Goal: Use online tool/utility: Utilize a website feature to perform a specific function

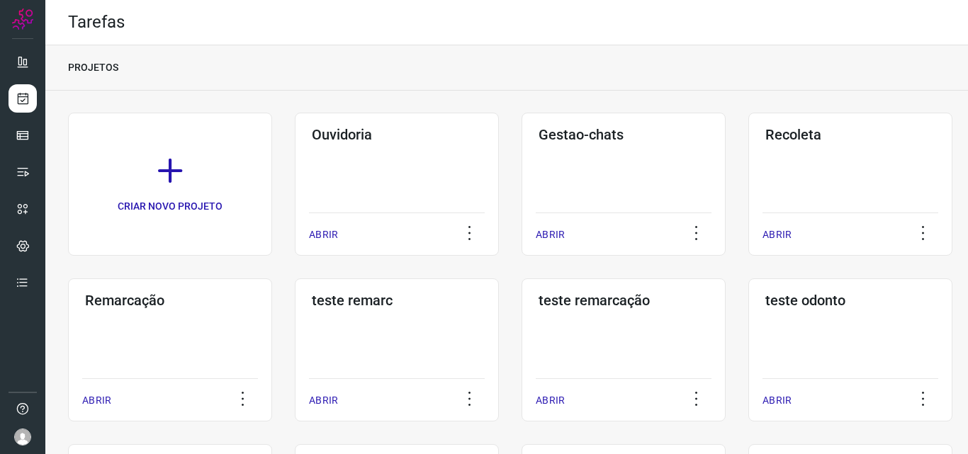
click at [295, 313] on div "Remarcação ABRIR" at bounding box center [397, 349] width 204 height 143
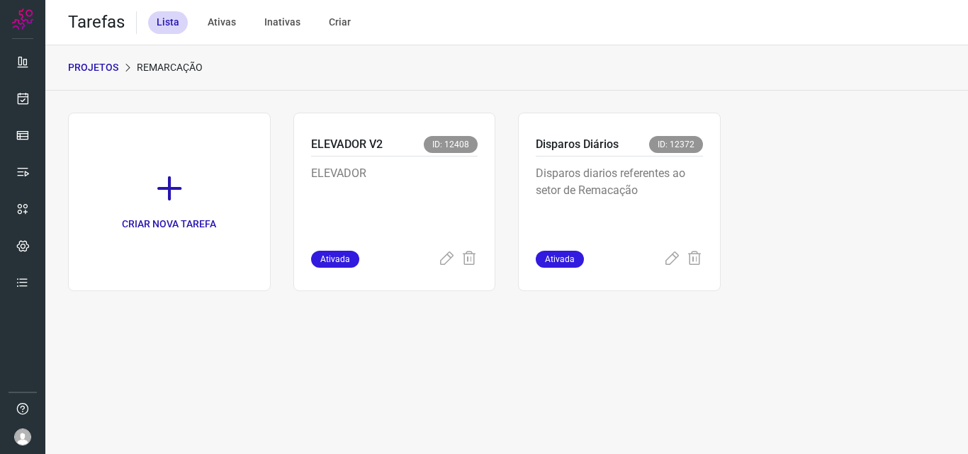
click at [711, 176] on div "Disparos Diários ID: 12372 Disparos diarios referentes ao setor de Remacação At…" at bounding box center [619, 202] width 203 height 179
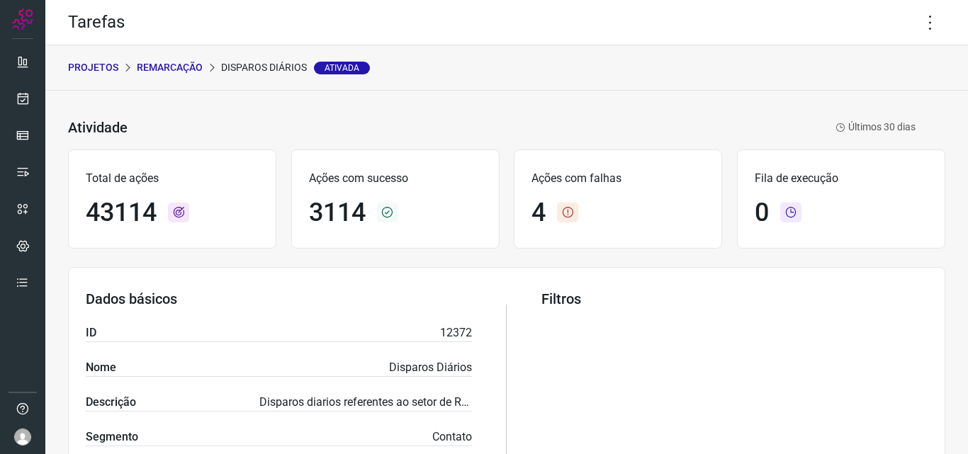
drag, startPoint x: 915, startPoint y: 23, endPoint x: 911, endPoint y: 44, distance: 21.7
click at [915, 21] on icon at bounding box center [930, 23] width 30 height 30
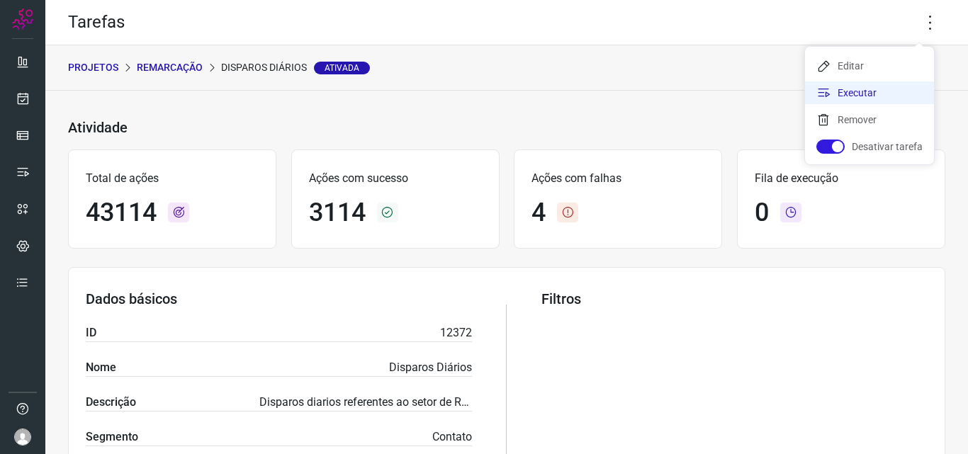
click at [884, 91] on li "Executar" at bounding box center [869, 92] width 129 height 23
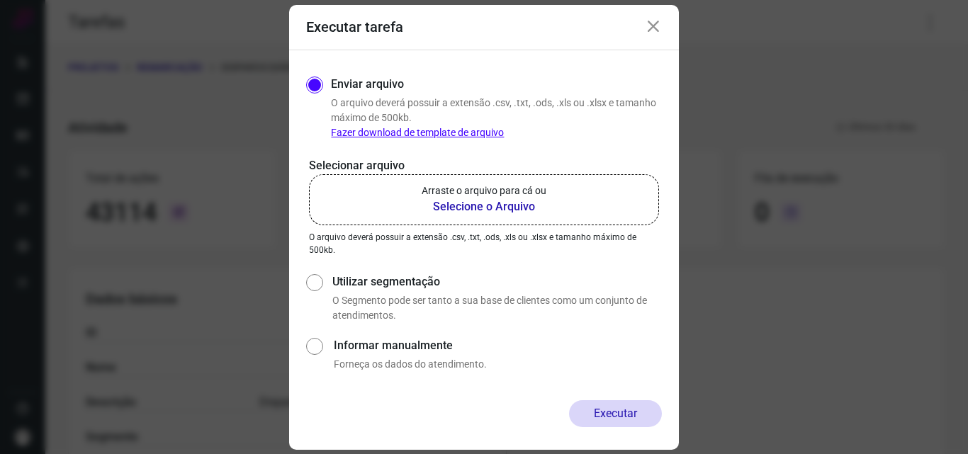
click at [443, 200] on b "Selecione o Arquivo" at bounding box center [483, 206] width 125 height 17
click at [0, 0] on input "Arraste o arquivo para cá ou Selecione o Arquivo" at bounding box center [0, 0] width 0 height 0
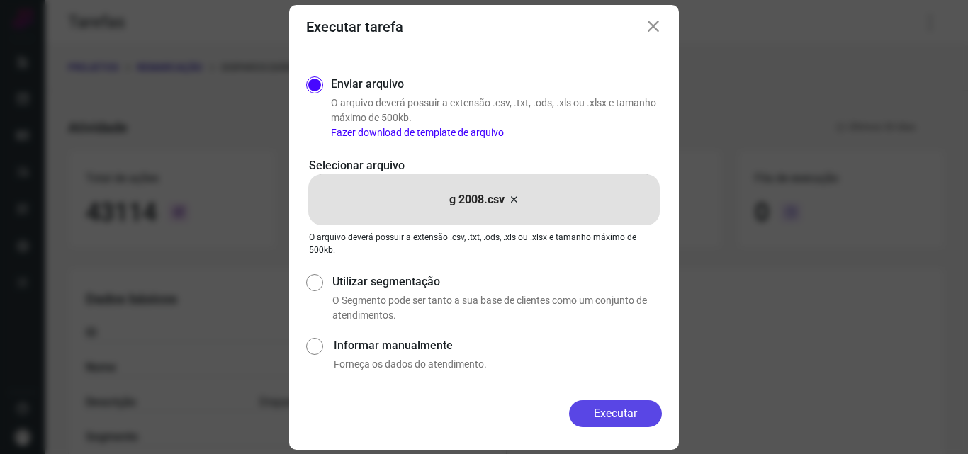
click at [605, 408] on button "Executar" at bounding box center [615, 413] width 93 height 27
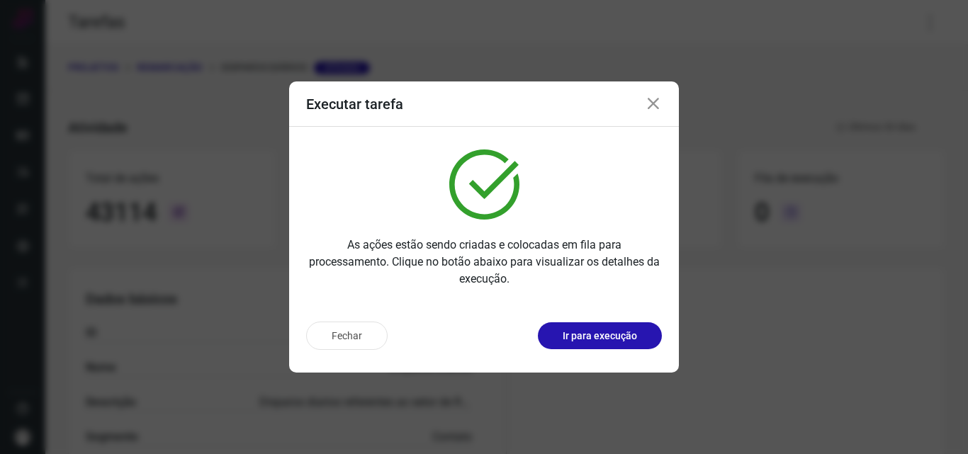
click at [604, 333] on p "Ir para execução" at bounding box center [599, 336] width 74 height 15
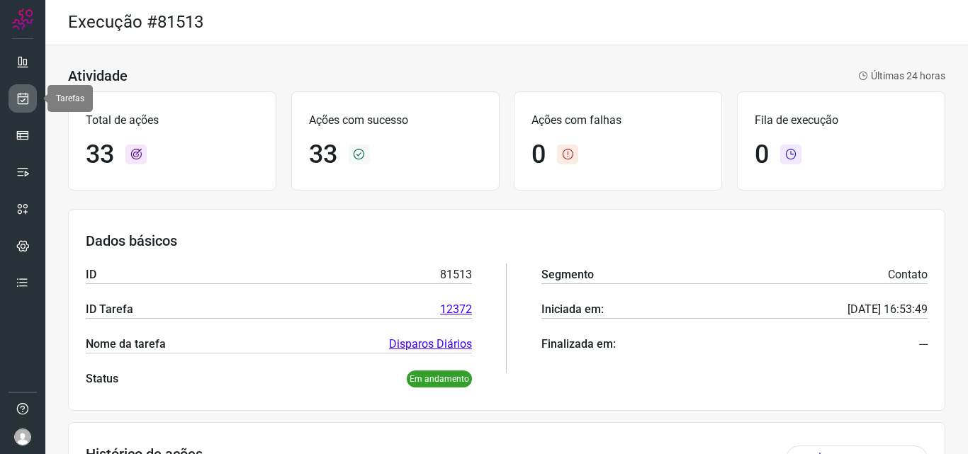
click at [24, 97] on icon at bounding box center [23, 98] width 15 height 14
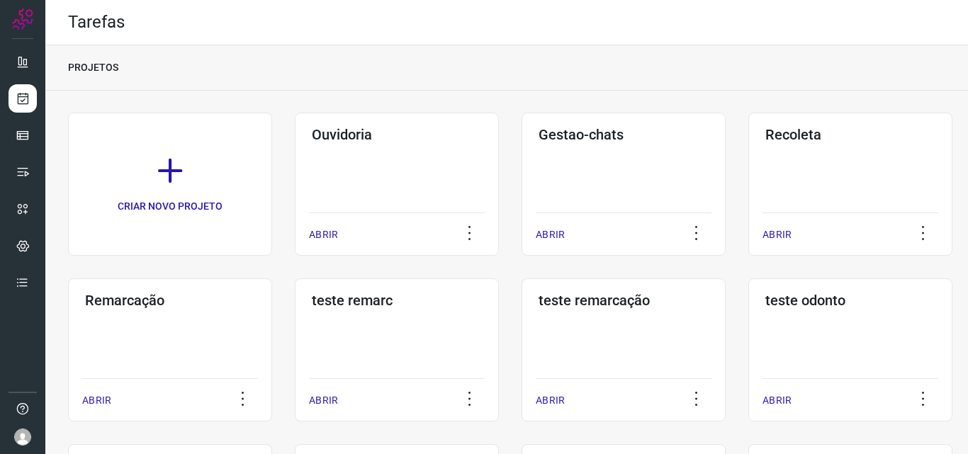
click at [295, 320] on div "Remarcação ABRIR" at bounding box center [397, 349] width 204 height 143
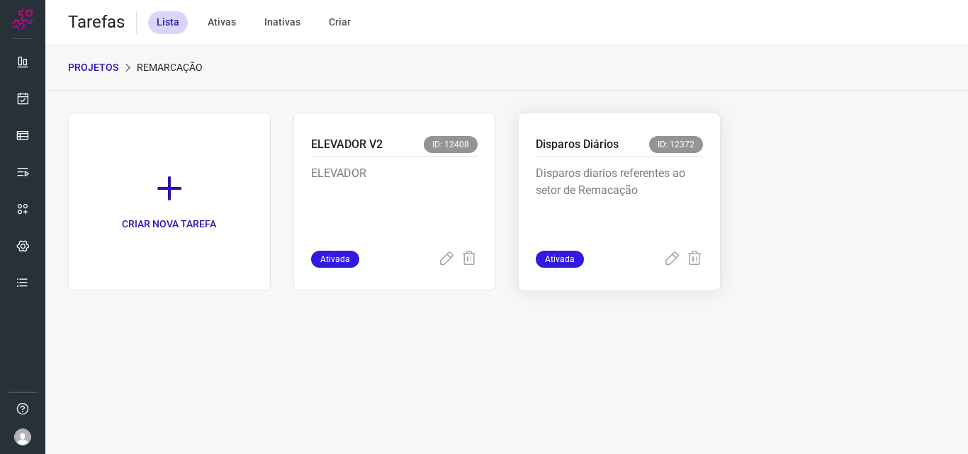
click at [628, 200] on p "Disparos diarios referentes ao setor de Remacação" at bounding box center [619, 200] width 167 height 71
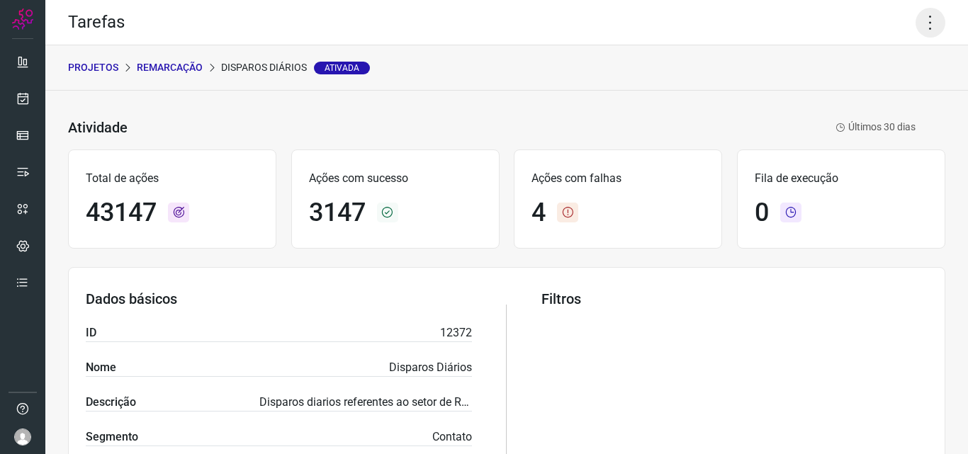
click at [915, 25] on icon at bounding box center [930, 23] width 30 height 30
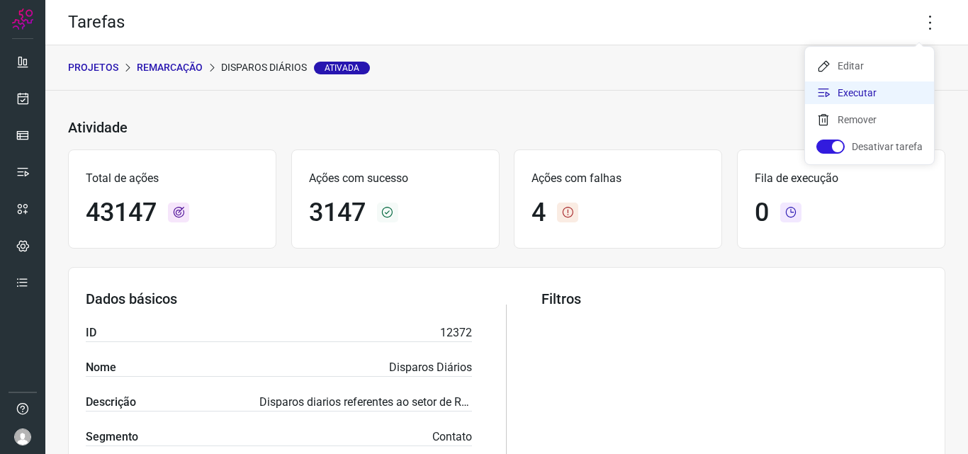
click at [866, 91] on li "Executar" at bounding box center [869, 92] width 129 height 23
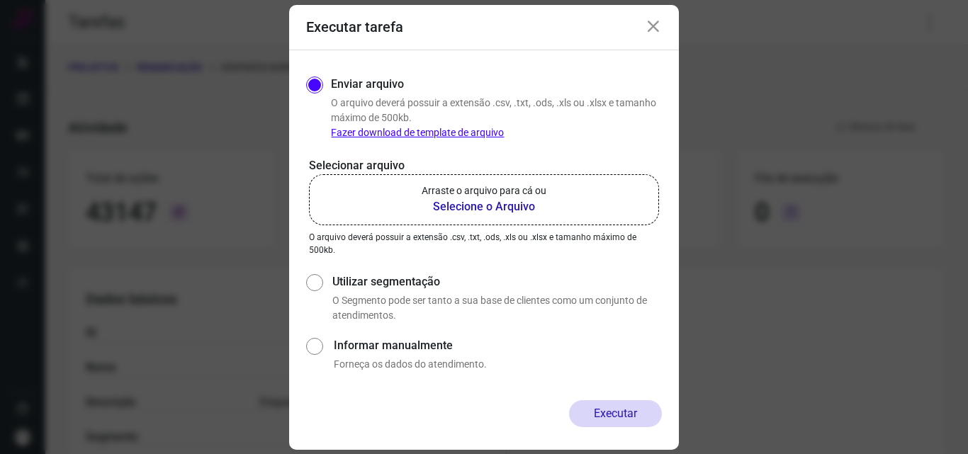
click at [562, 192] on label "Arraste o arquivo para cá ou Selecione o Arquivo" at bounding box center [484, 199] width 350 height 51
click at [0, 0] on input "Arraste o arquivo para cá ou Selecione o Arquivo" at bounding box center [0, 0] width 0 height 0
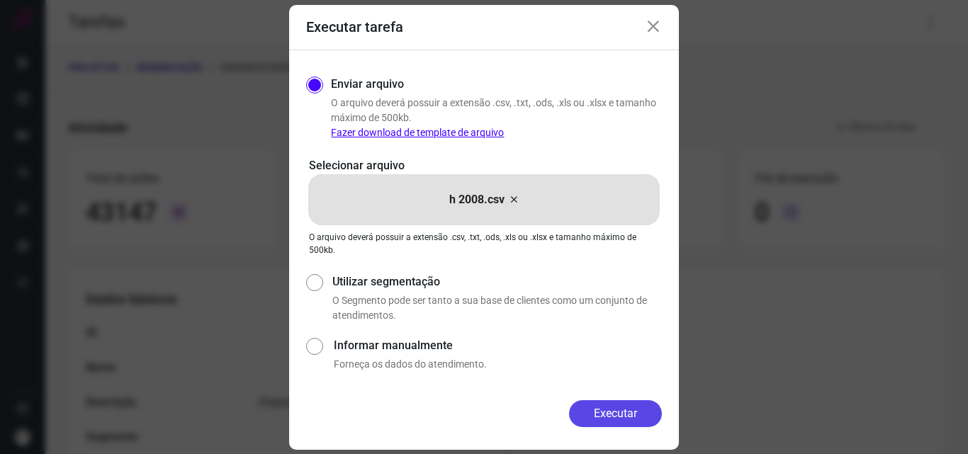
click at [599, 417] on button "Executar" at bounding box center [615, 413] width 93 height 27
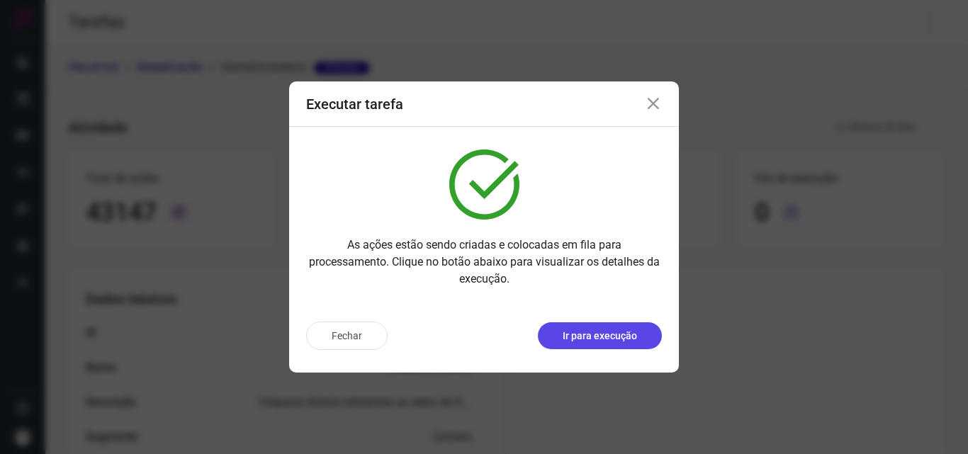
click at [595, 340] on p "Ir para execução" at bounding box center [599, 336] width 74 height 15
